Goal: Check status: Check status

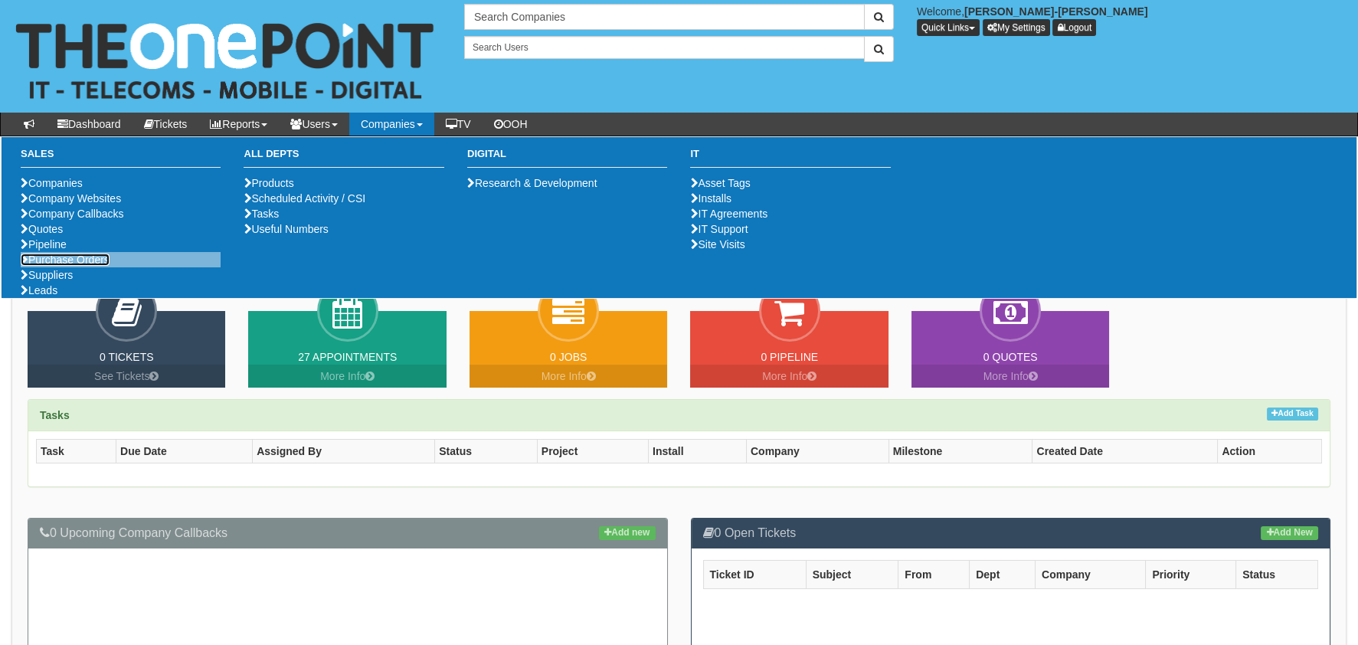
click at [40, 266] on link "Purchase Orders" at bounding box center [65, 260] width 89 height 12
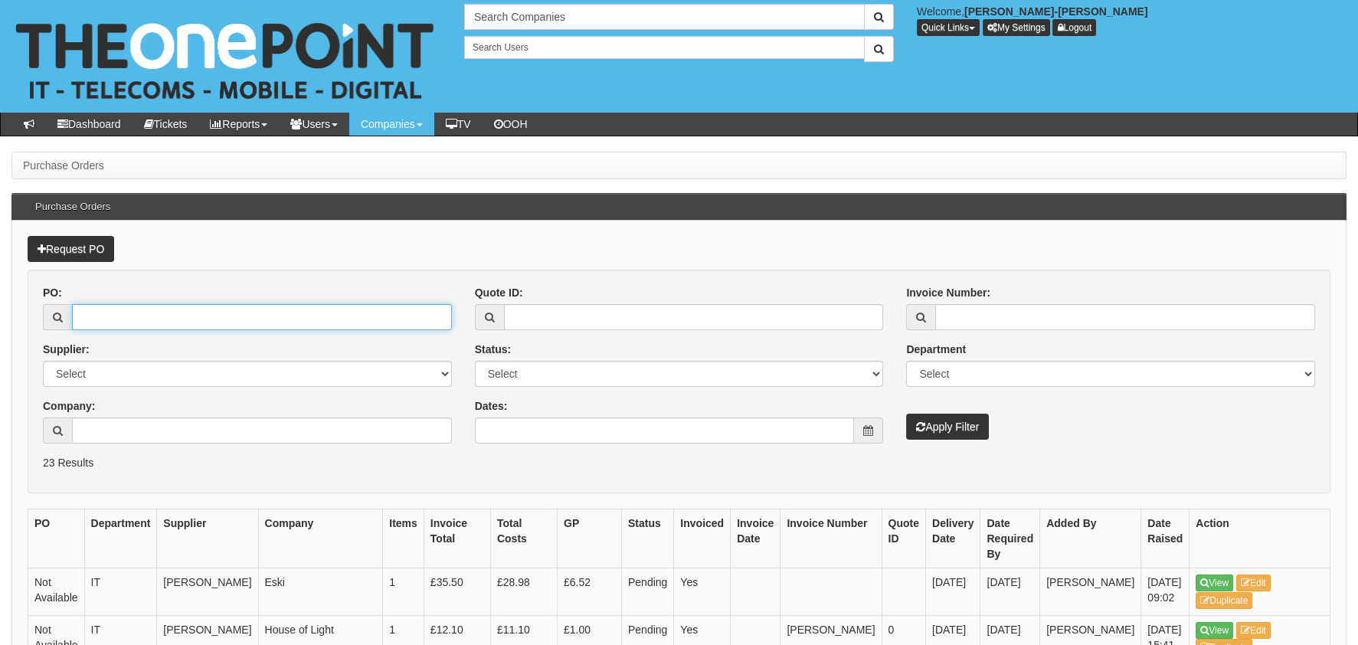
click at [182, 325] on input "PO:" at bounding box center [262, 317] width 380 height 26
type input "19461"
click at [906, 414] on button "Apply Filter" at bounding box center [947, 427] width 83 height 26
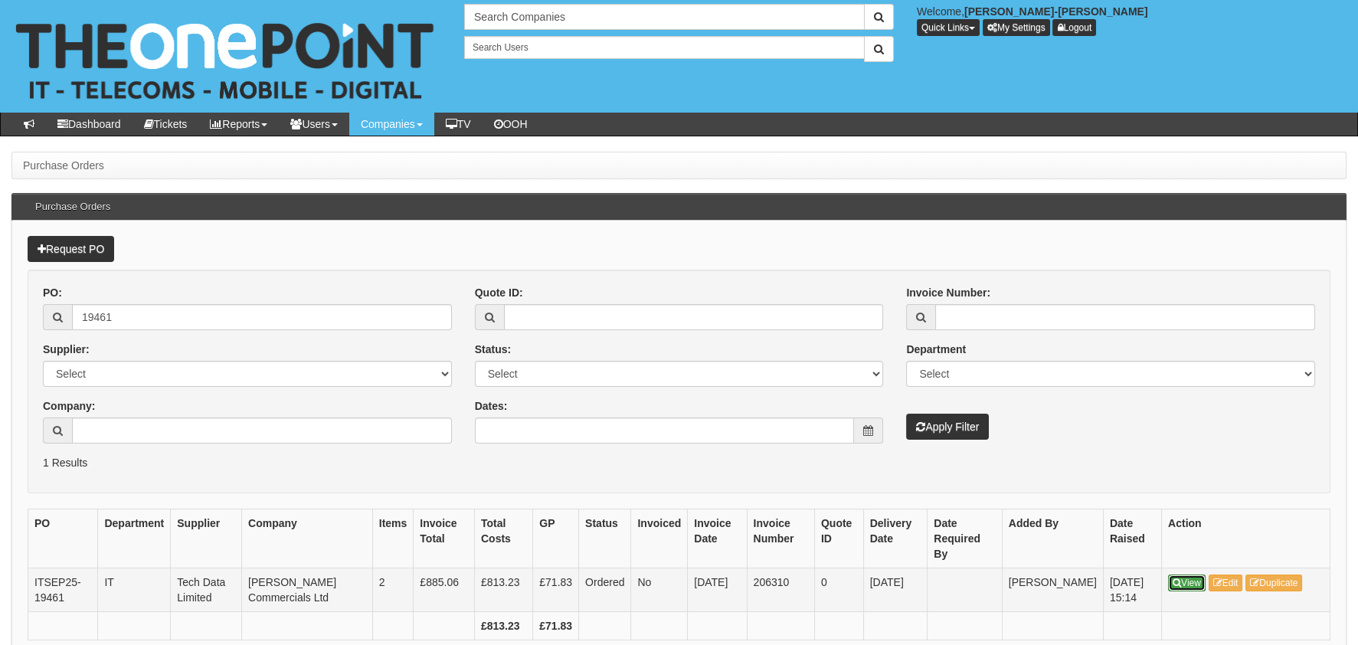
click at [1187, 574] on link "View" at bounding box center [1187, 582] width 38 height 17
